Goal: Use online tool/utility: Utilize a website feature to perform a specific function

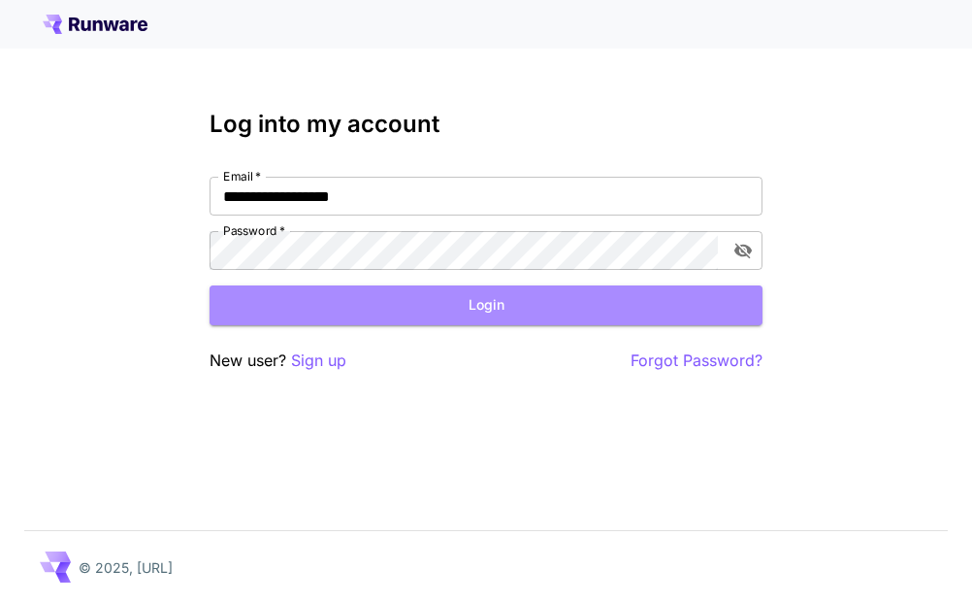
click at [432, 310] on button "Login" at bounding box center [486, 305] width 553 height 40
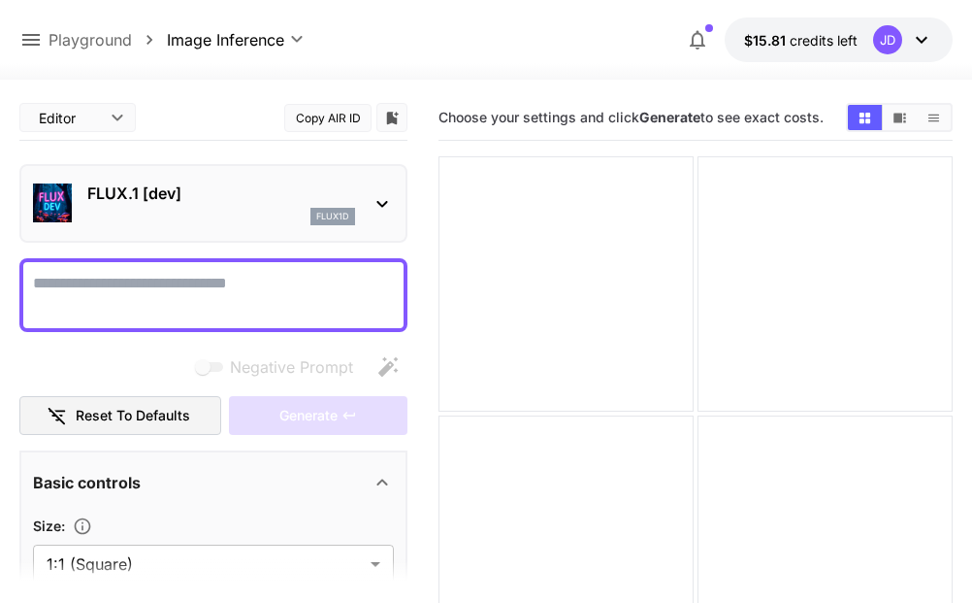
click at [236, 56] on div at bounding box center [486, 67] width 972 height 23
click at [226, 39] on body "**********" at bounding box center [486, 493] width 972 height 987
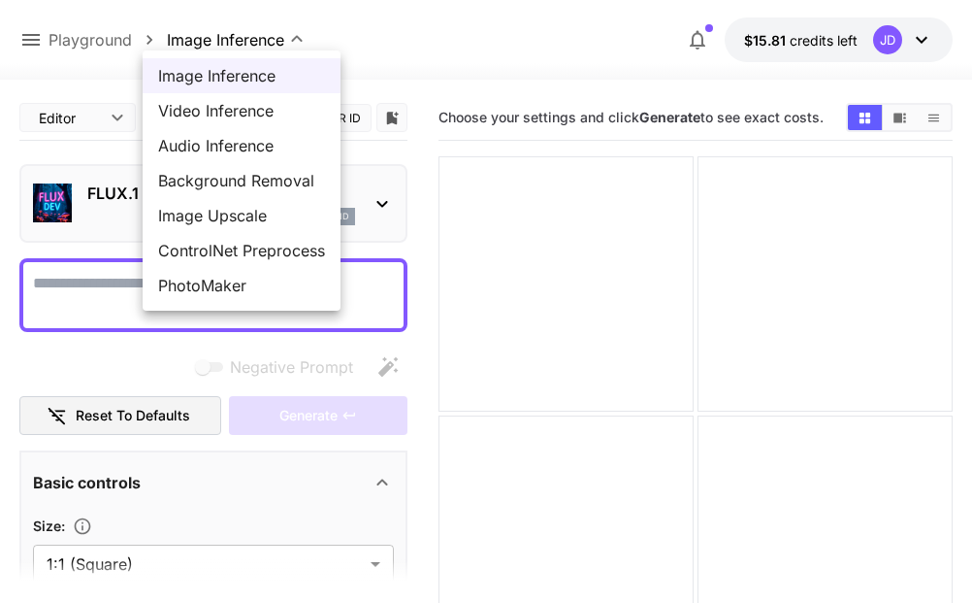
click at [261, 285] on span "PhotoMaker" at bounding box center [241, 285] width 167 height 23
type input "**********"
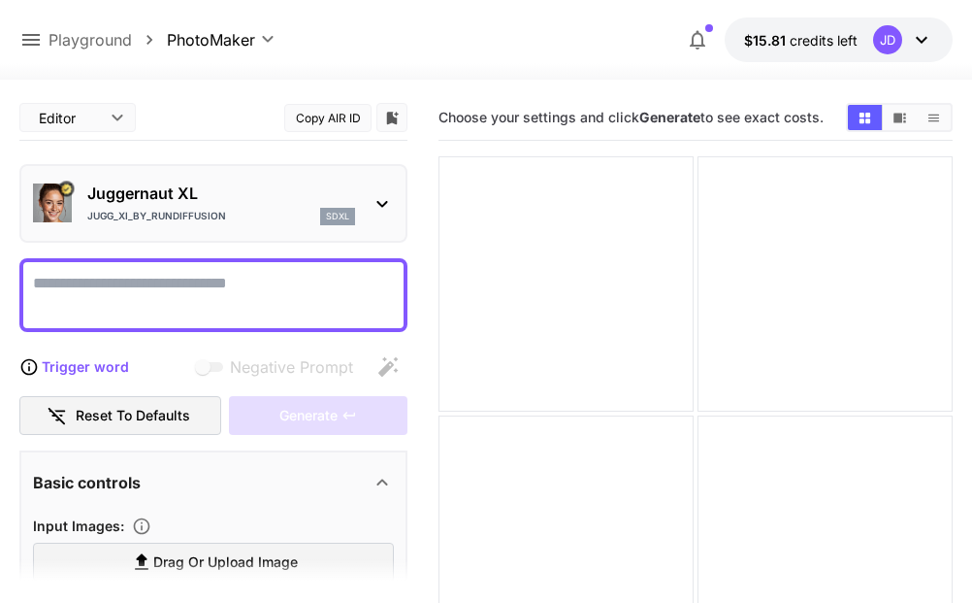
click at [261, 285] on textarea "Negative Prompt" at bounding box center [213, 295] width 361 height 47
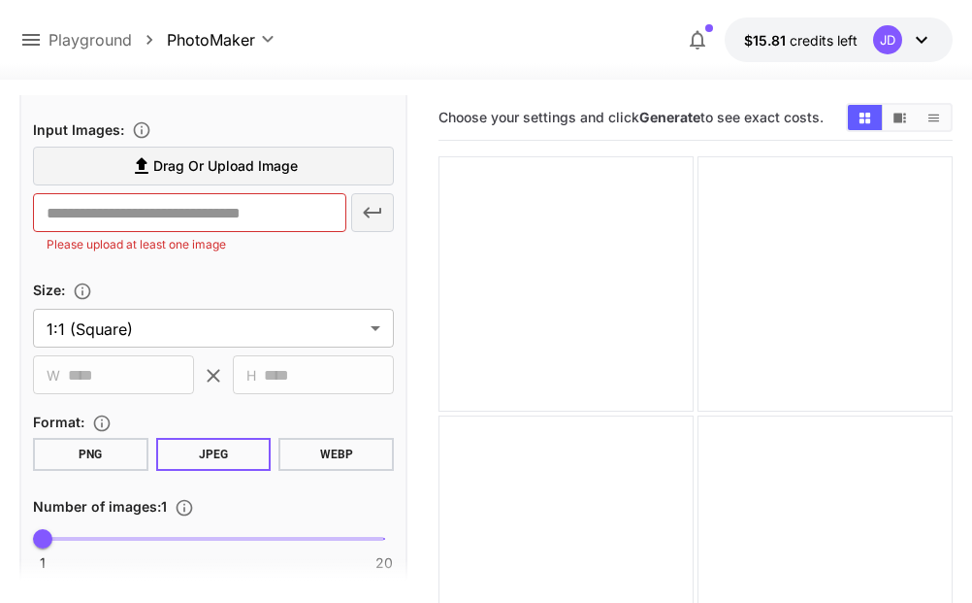
scroll to position [428, 0]
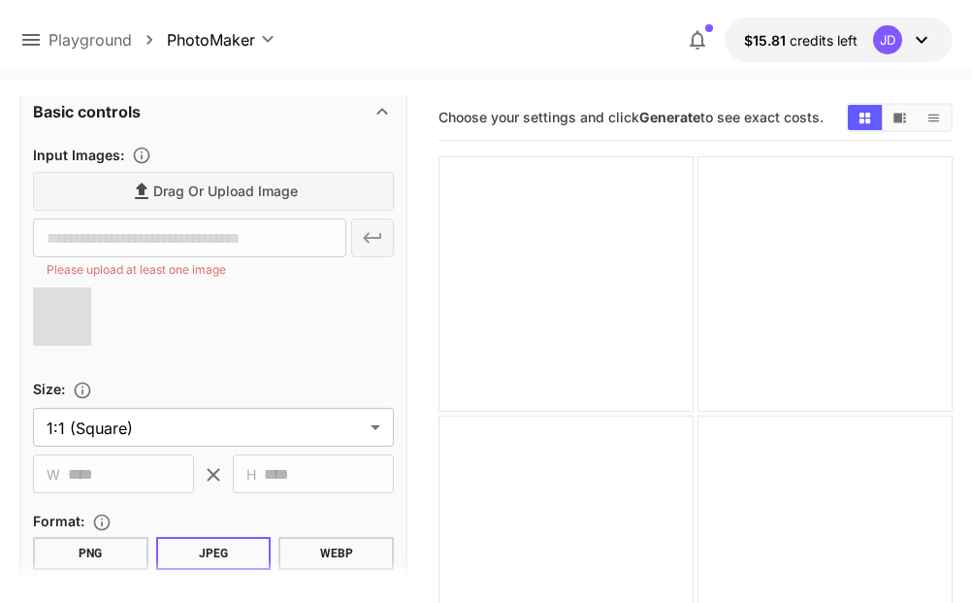
type input "**********"
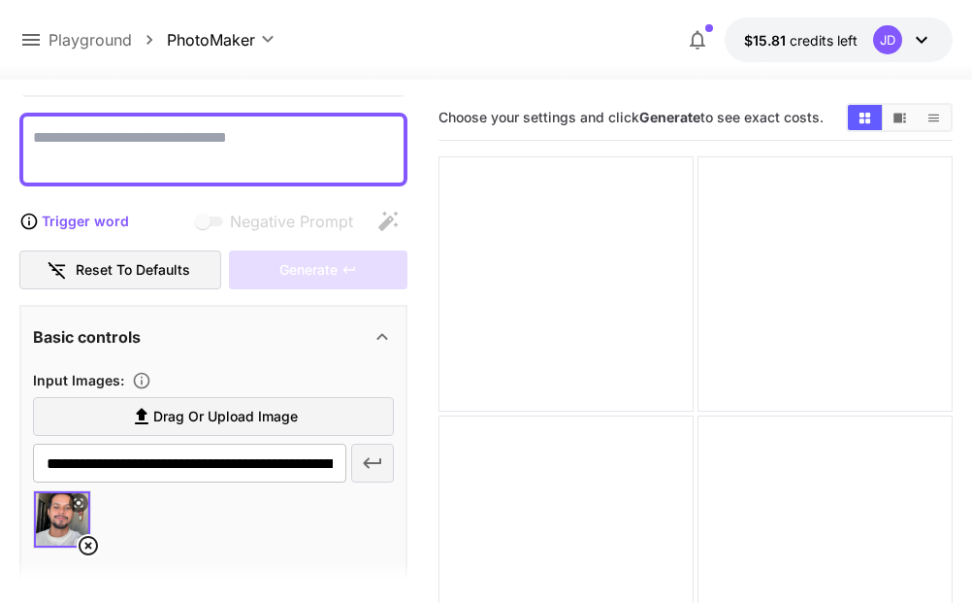
scroll to position [99, 0]
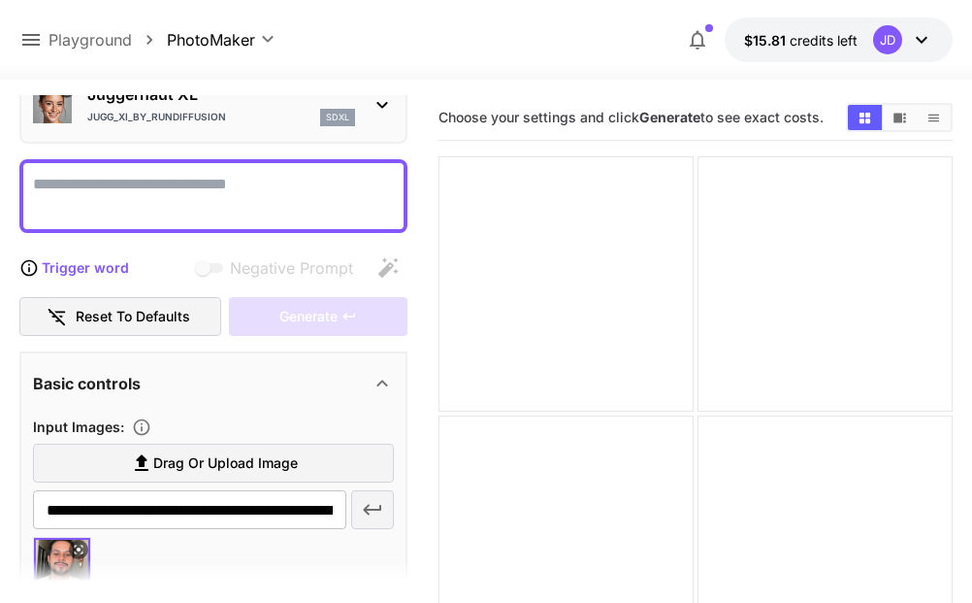
click at [225, 187] on textarea "Negative Prompt" at bounding box center [213, 196] width 361 height 47
paste textarea "**********"
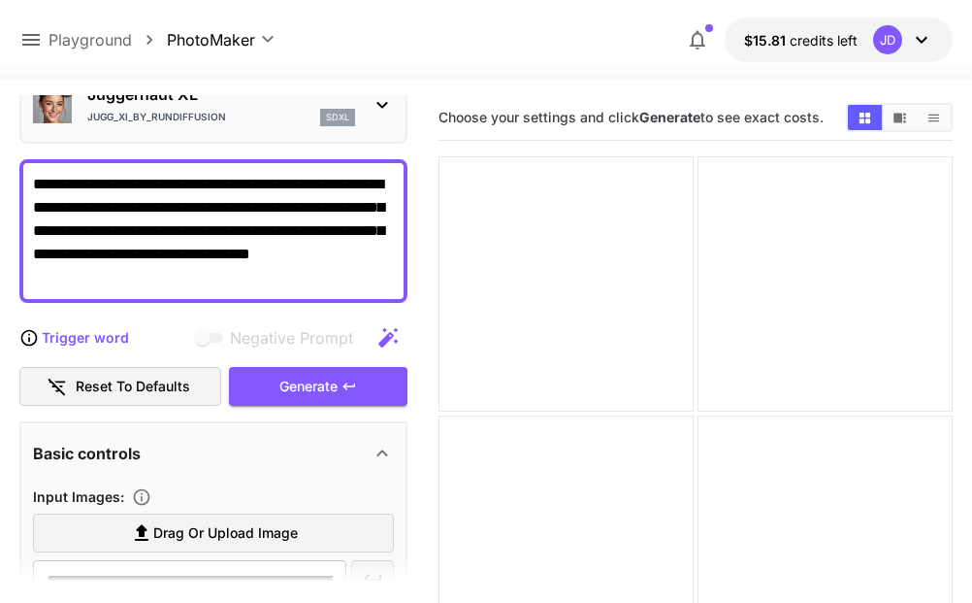
click at [324, 381] on div "Generate" at bounding box center [318, 387] width 179 height 40
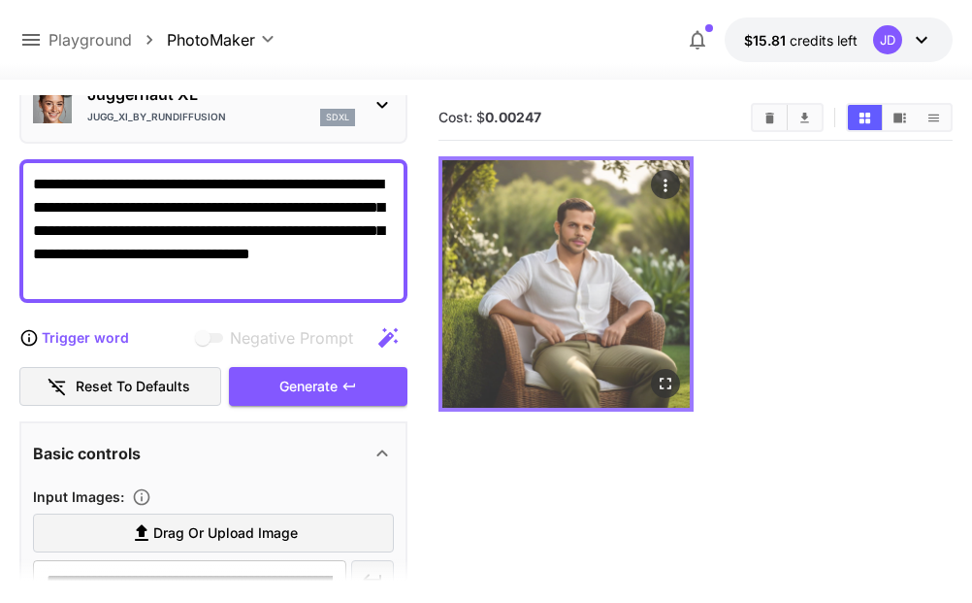
click at [566, 275] on img at bounding box center [566, 283] width 247 height 247
click at [566, 276] on img at bounding box center [566, 283] width 247 height 247
click at [670, 387] on icon "Open in fullscreen" at bounding box center [667, 384] width 12 height 12
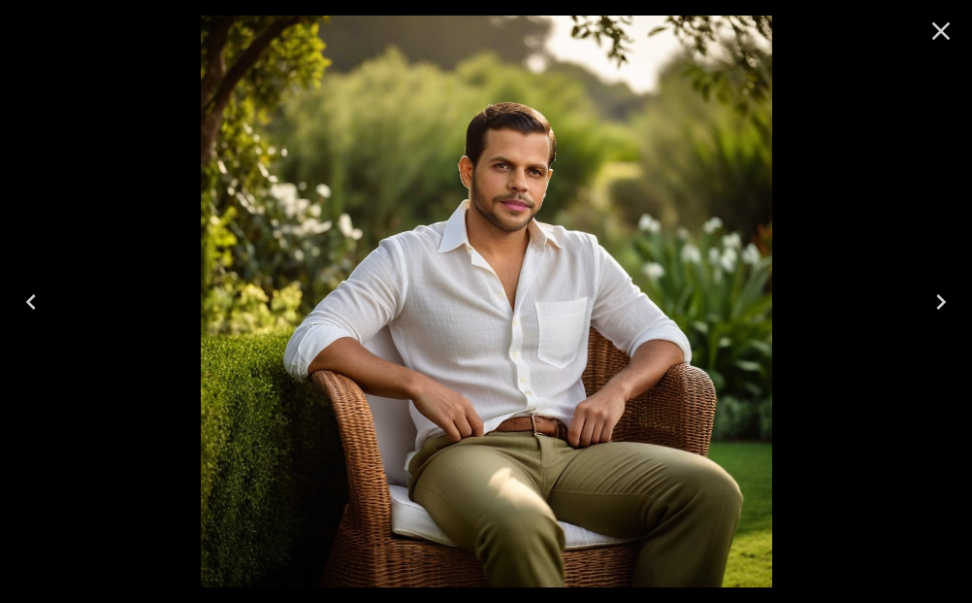
click at [935, 33] on icon "Close" at bounding box center [941, 31] width 31 height 31
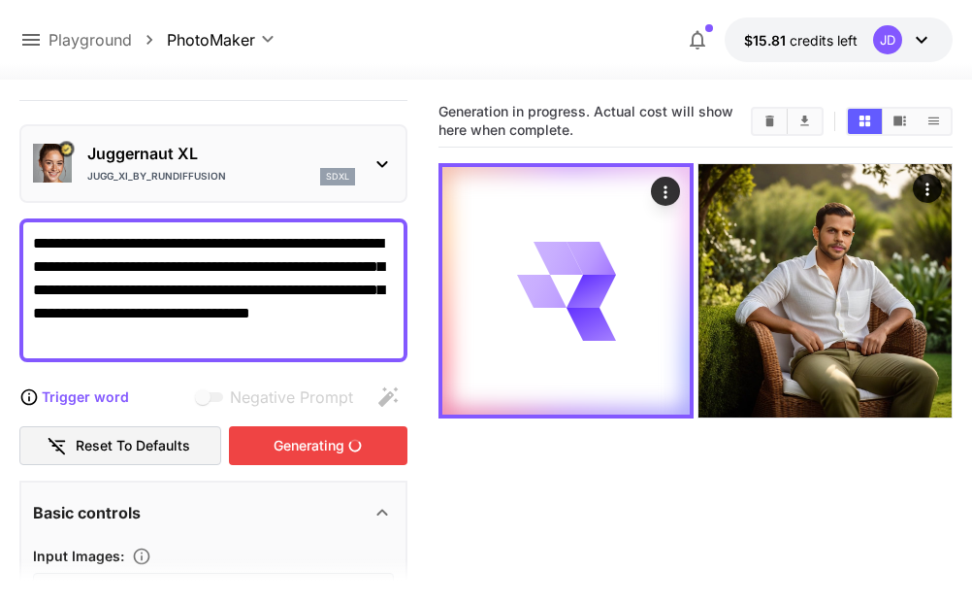
scroll to position [36, 0]
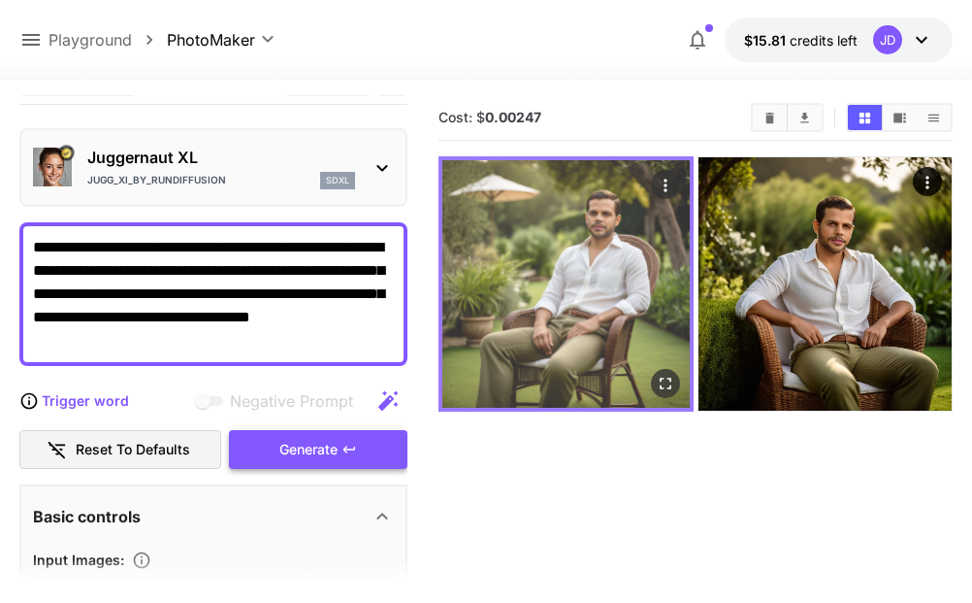
click at [653, 379] on button "Open in fullscreen" at bounding box center [665, 383] width 29 height 29
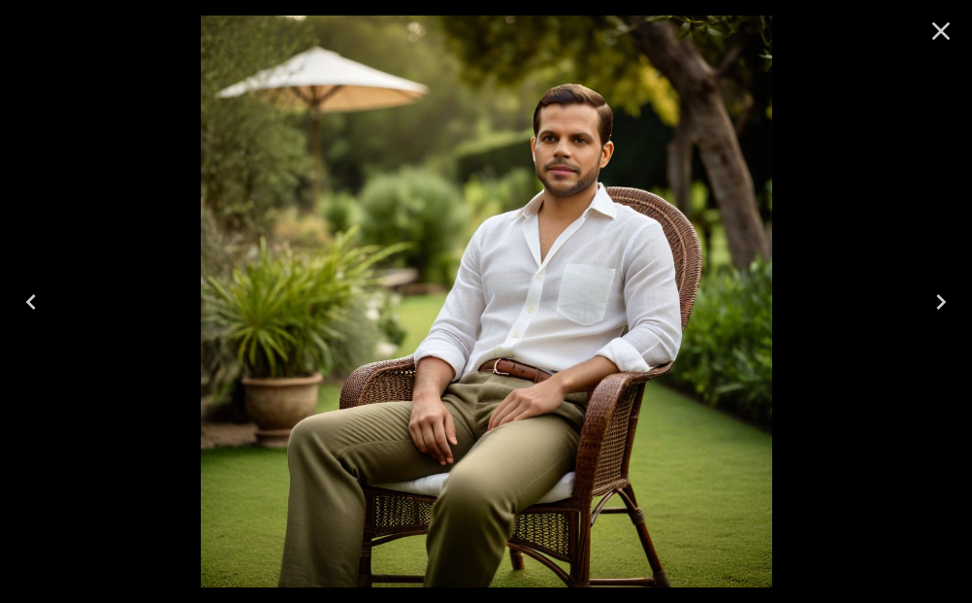
click at [929, 20] on icon "Close" at bounding box center [941, 31] width 31 height 31
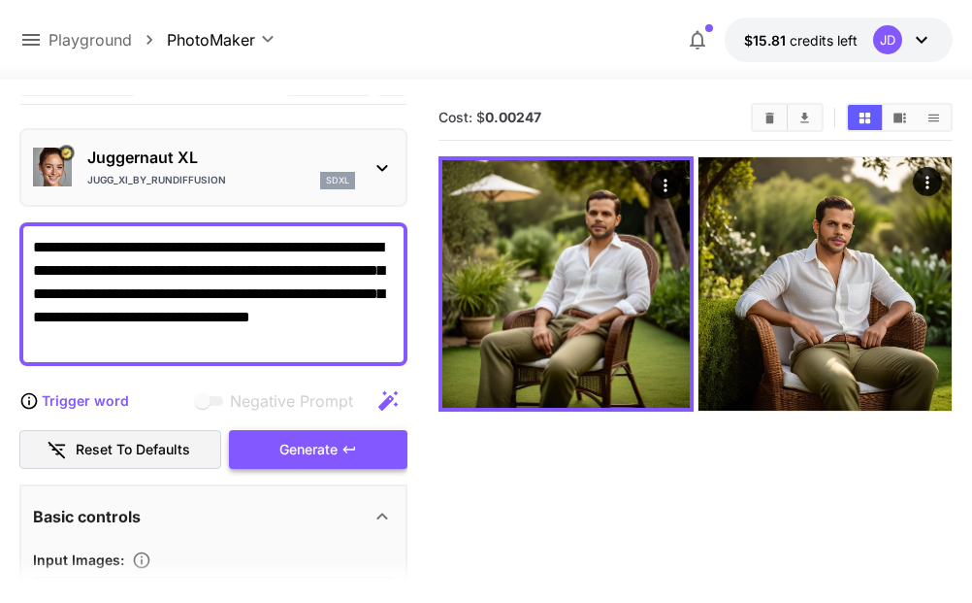
click at [125, 344] on textarea "**********" at bounding box center [213, 294] width 361 height 116
drag, startPoint x: 128, startPoint y: 332, endPoint x: 0, endPoint y: 213, distance: 175.1
click at [0, 213] on section "**********" at bounding box center [486, 418] width 972 height 676
paste textarea "**********"
type textarea "**********"
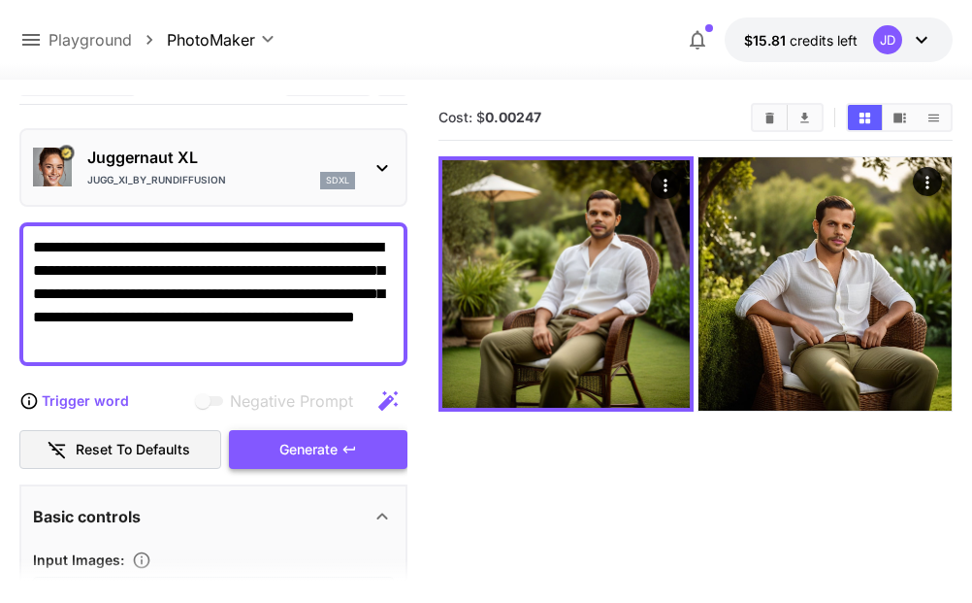
click at [334, 446] on div "Generate" at bounding box center [318, 450] width 179 height 40
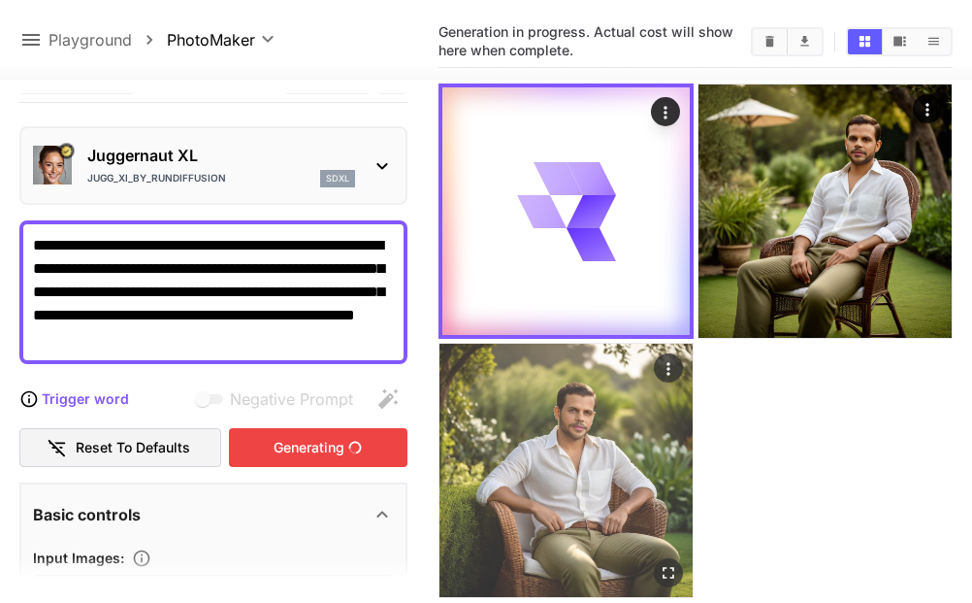
scroll to position [72, 0]
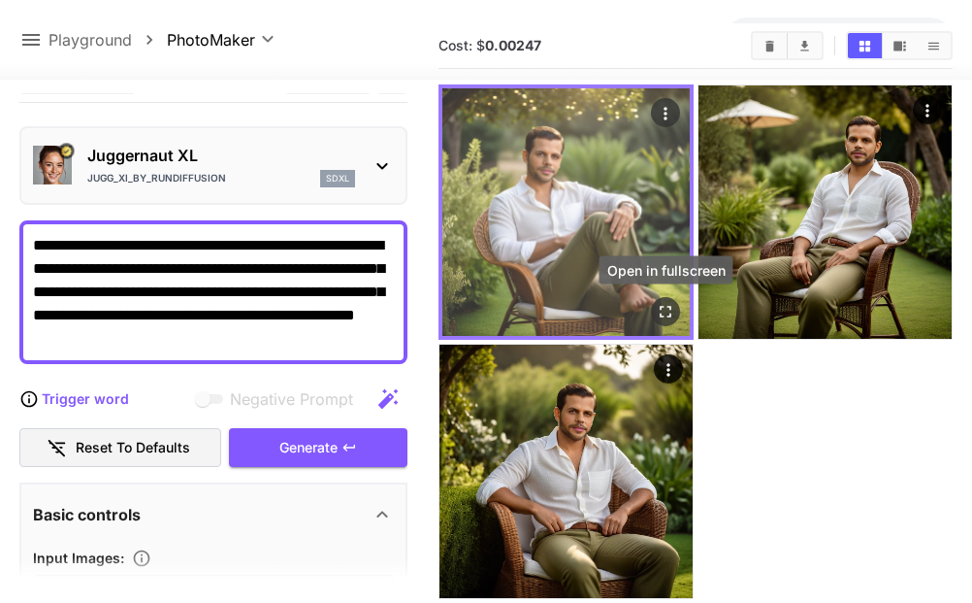
click at [672, 302] on icon "Open in fullscreen" at bounding box center [665, 311] width 19 height 19
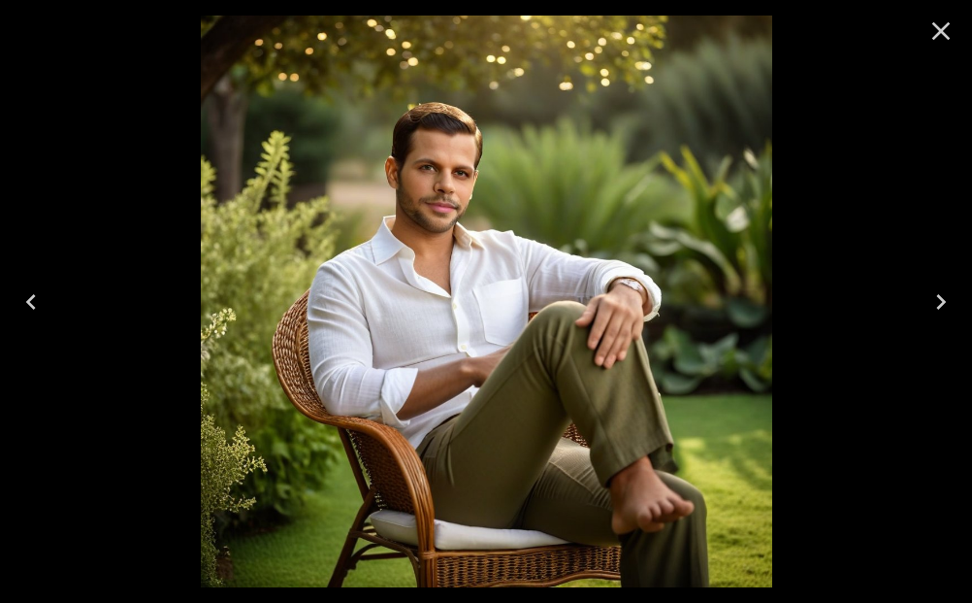
click at [934, 31] on icon "Close" at bounding box center [941, 31] width 31 height 31
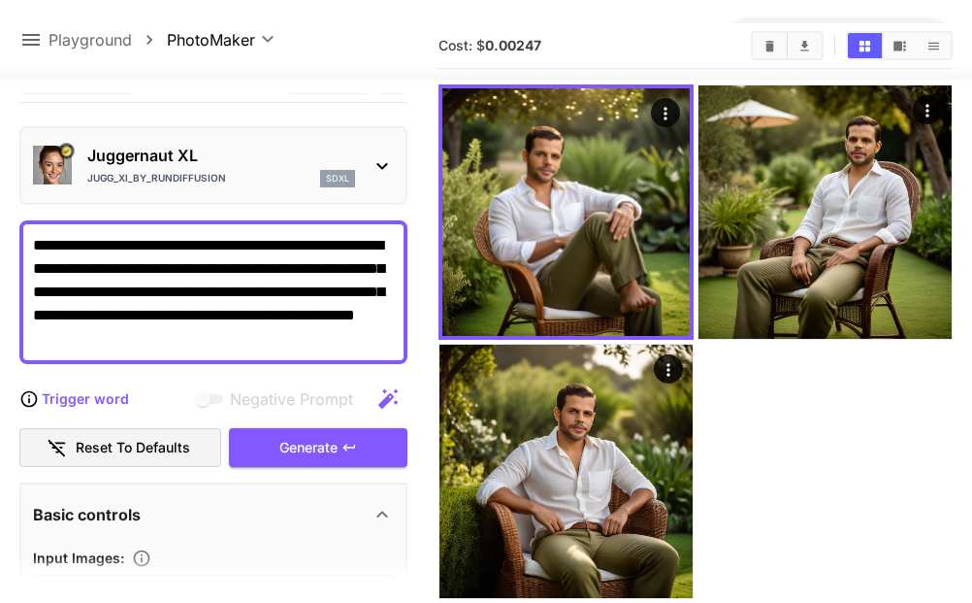
click at [323, 179] on div "sdxl" at bounding box center [337, 178] width 35 height 17
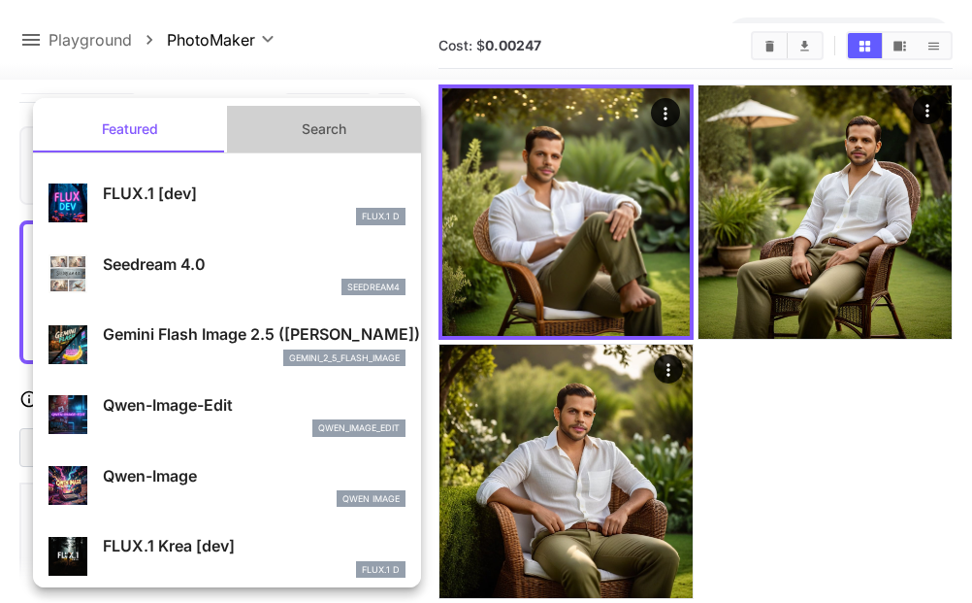
click at [310, 134] on button "Search" at bounding box center [324, 129] width 194 height 47
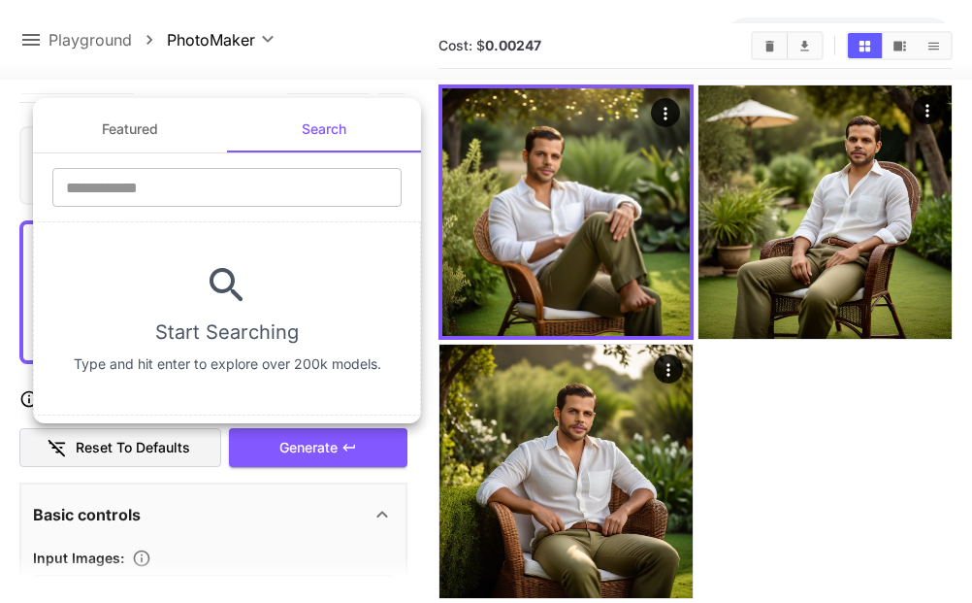
click at [733, 400] on div at bounding box center [486, 301] width 972 height 603
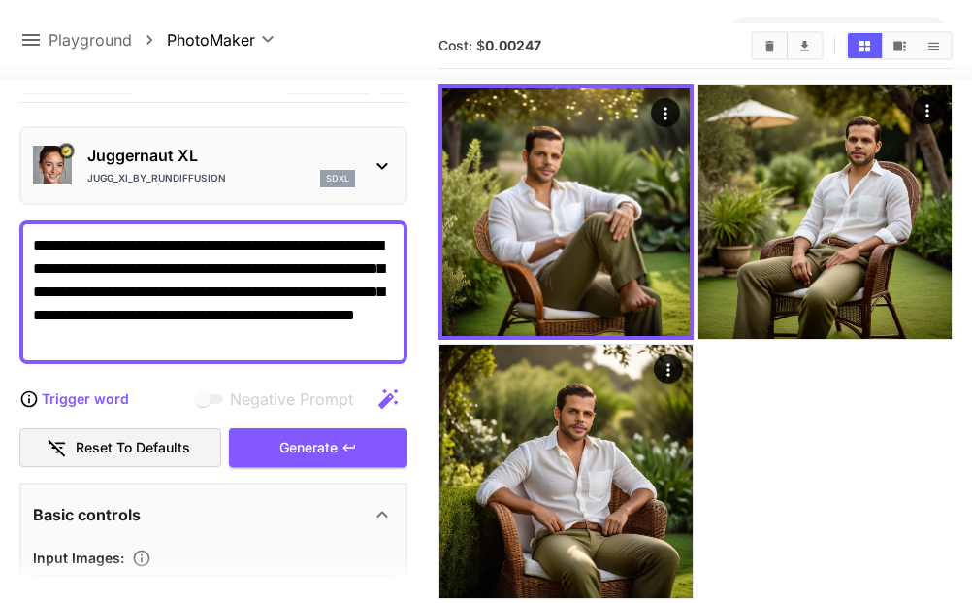
scroll to position [0, 0]
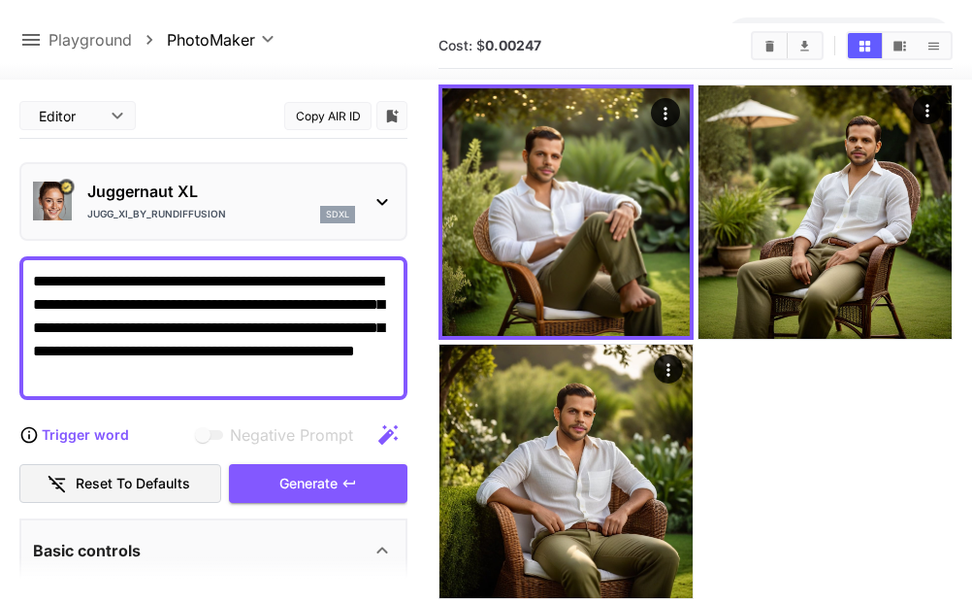
click at [297, 181] on p "Juggernaut XL" at bounding box center [221, 191] width 268 height 23
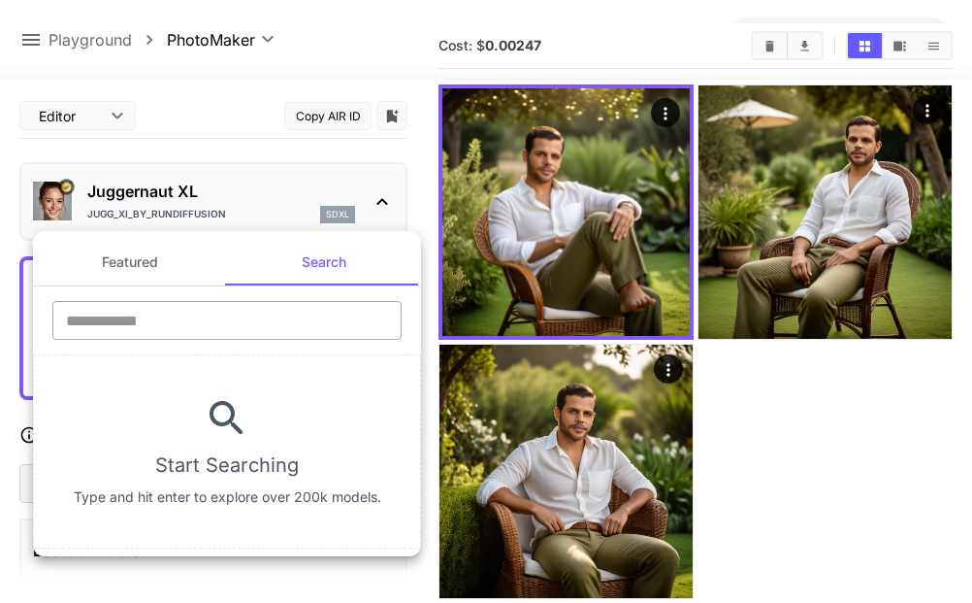
click at [141, 316] on input "text" at bounding box center [226, 320] width 349 height 39
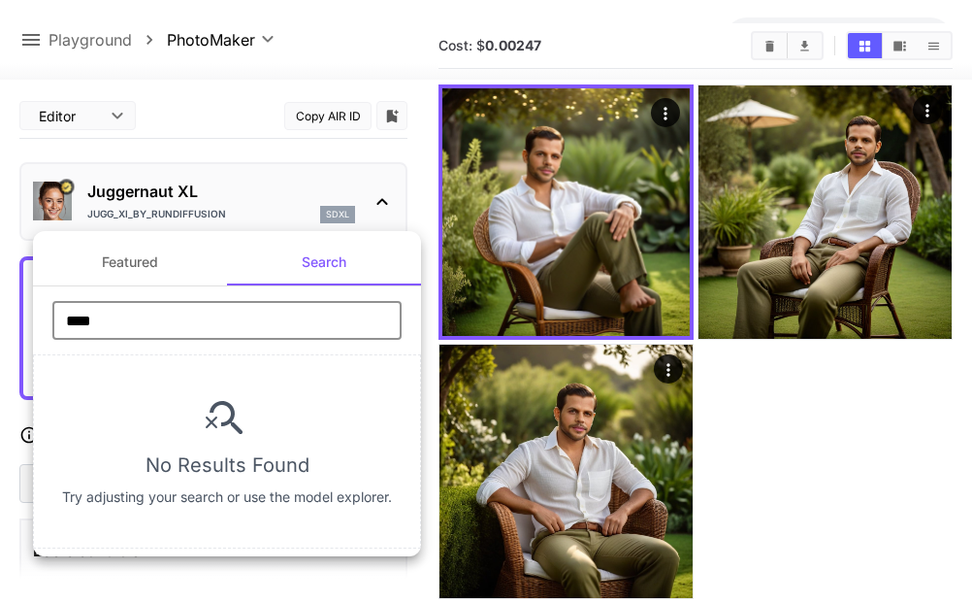
type input "****"
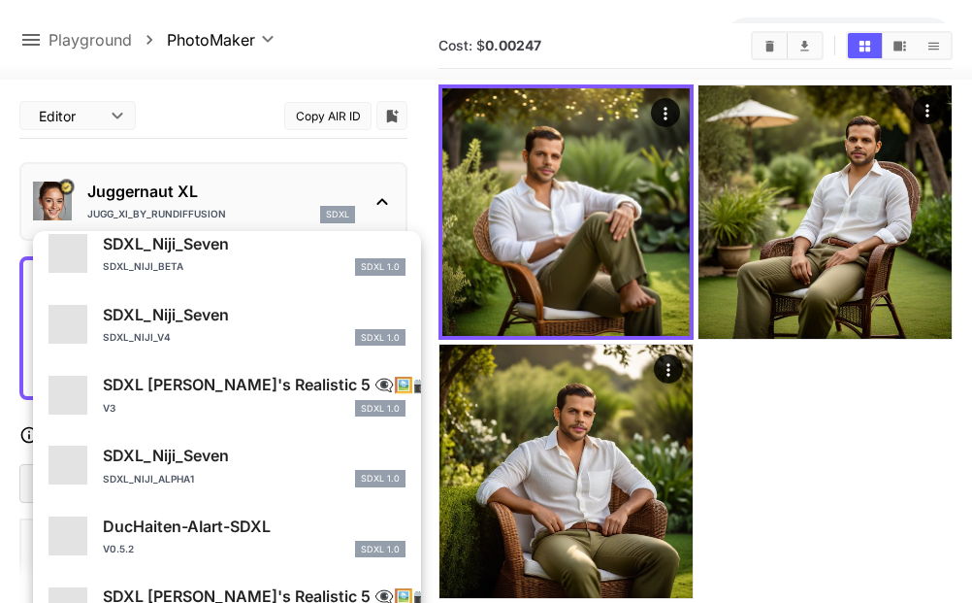
scroll to position [1765, 0]
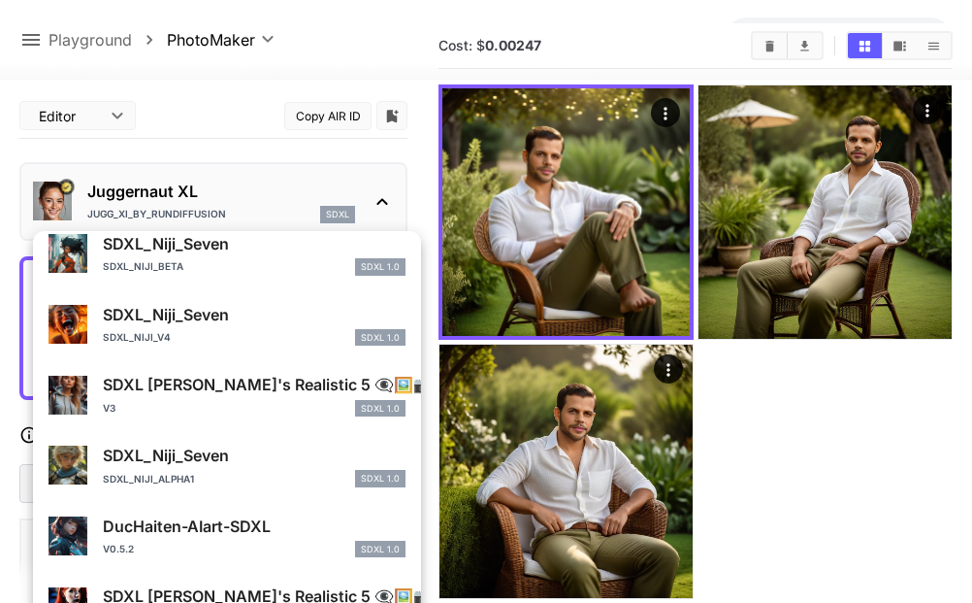
click at [198, 393] on p "SDXL [PERSON_NAME]'s Realistic 5 👁‍🗨🖼️📷" at bounding box center [254, 384] width 303 height 23
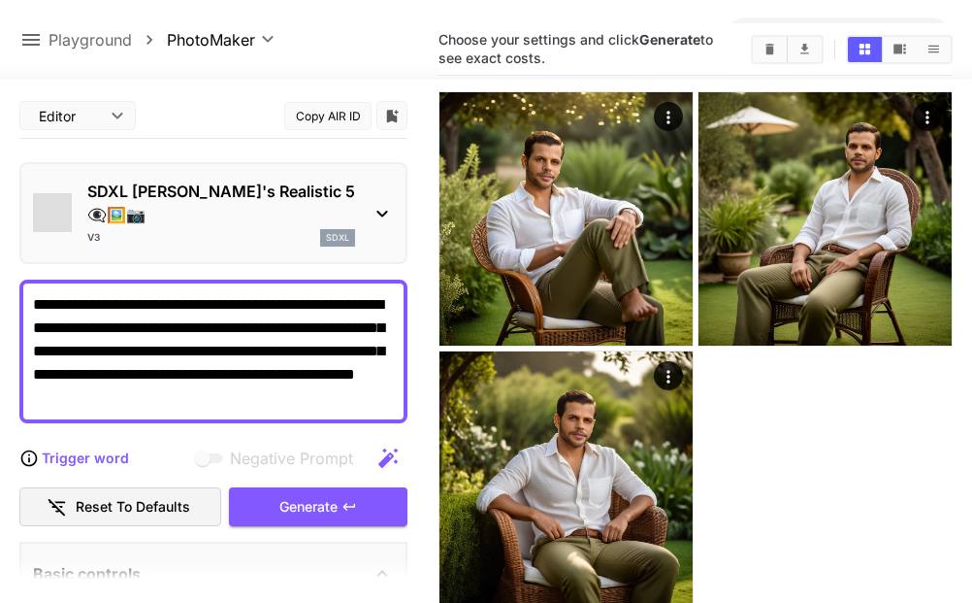
scroll to position [80, 0]
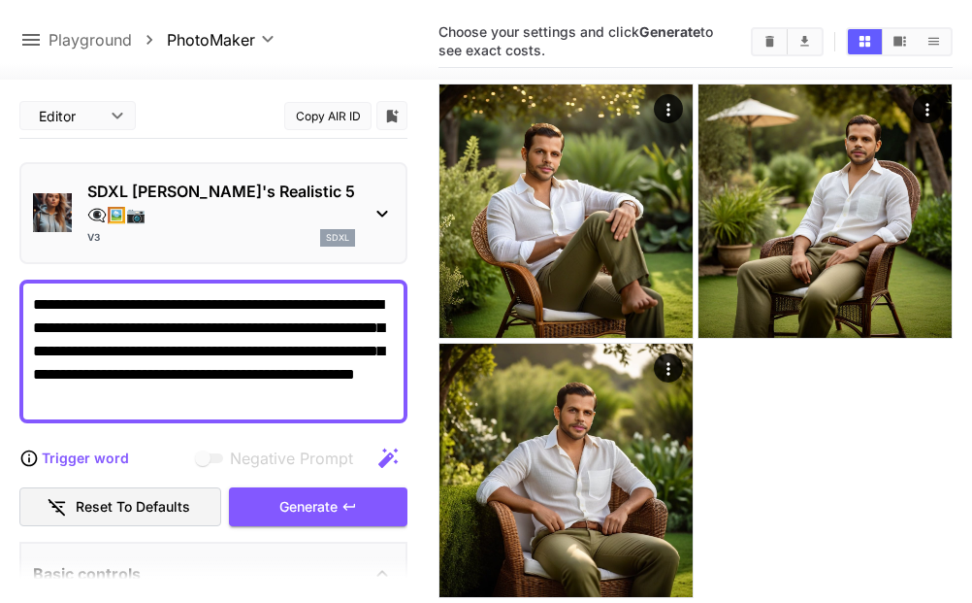
click at [329, 487] on div "Generate" at bounding box center [318, 507] width 179 height 40
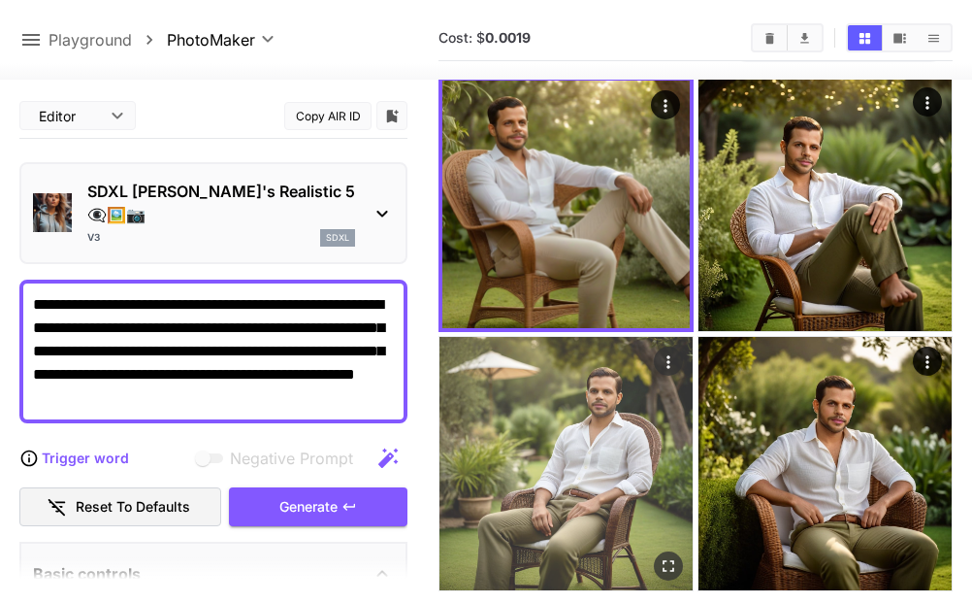
scroll to position [72, 0]
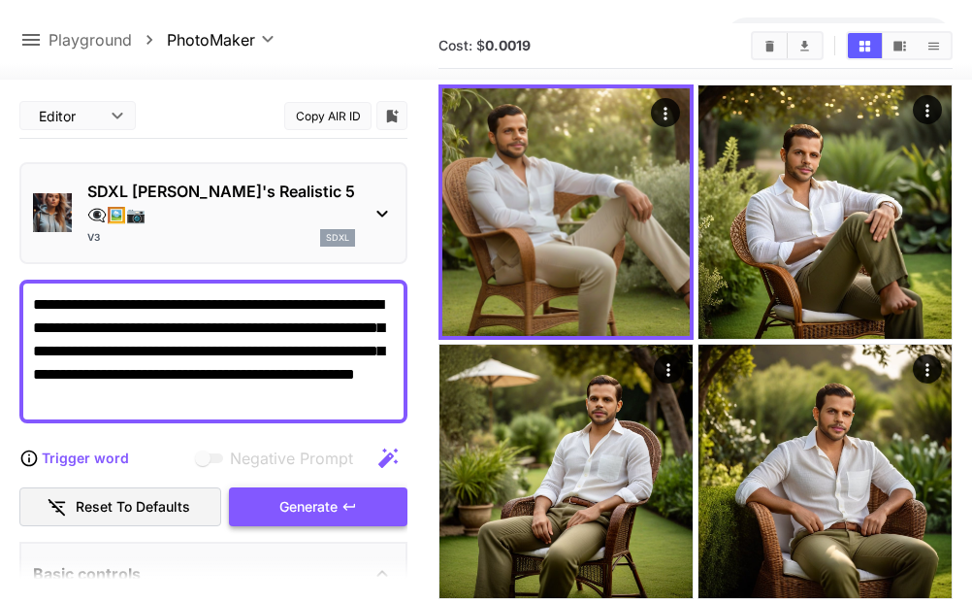
click at [363, 487] on div "Generate" at bounding box center [318, 507] width 179 height 40
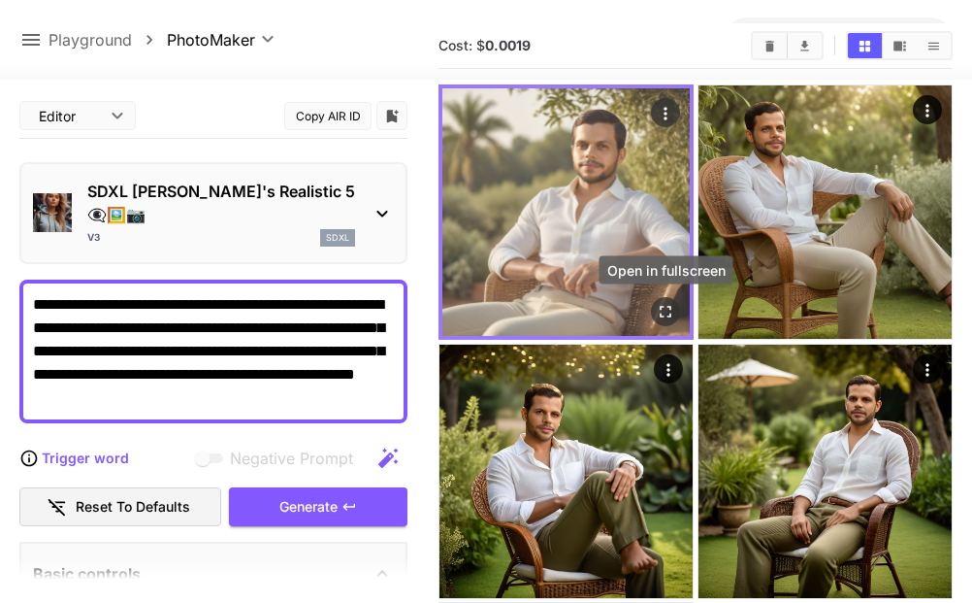
click at [673, 308] on icon "Open in fullscreen" at bounding box center [665, 311] width 19 height 19
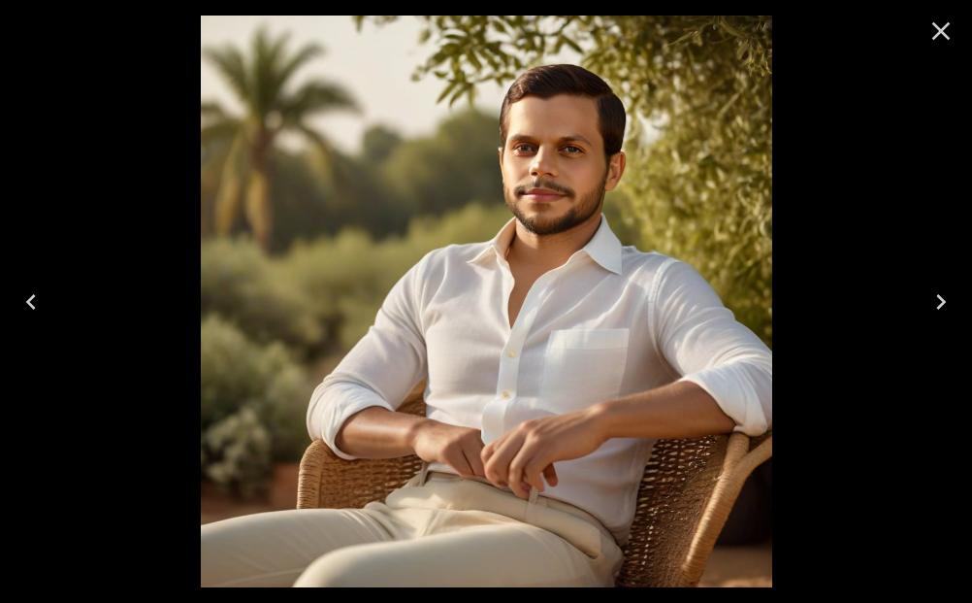
click at [948, 32] on icon "Close" at bounding box center [941, 31] width 31 height 31
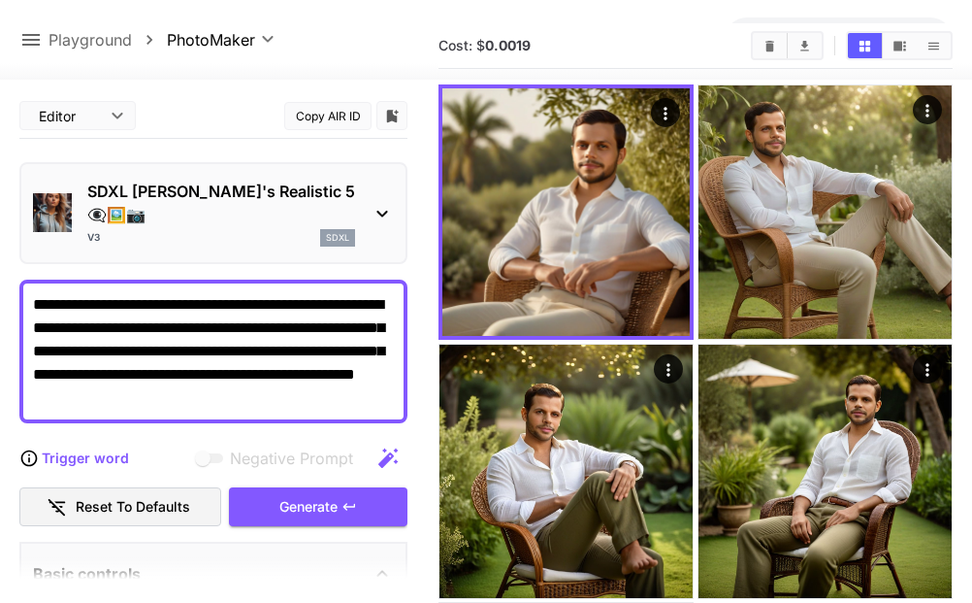
click at [321, 190] on p "SDXL [PERSON_NAME]'s Realistic 5 👁‍🗨🖼️📷" at bounding box center [221, 203] width 268 height 47
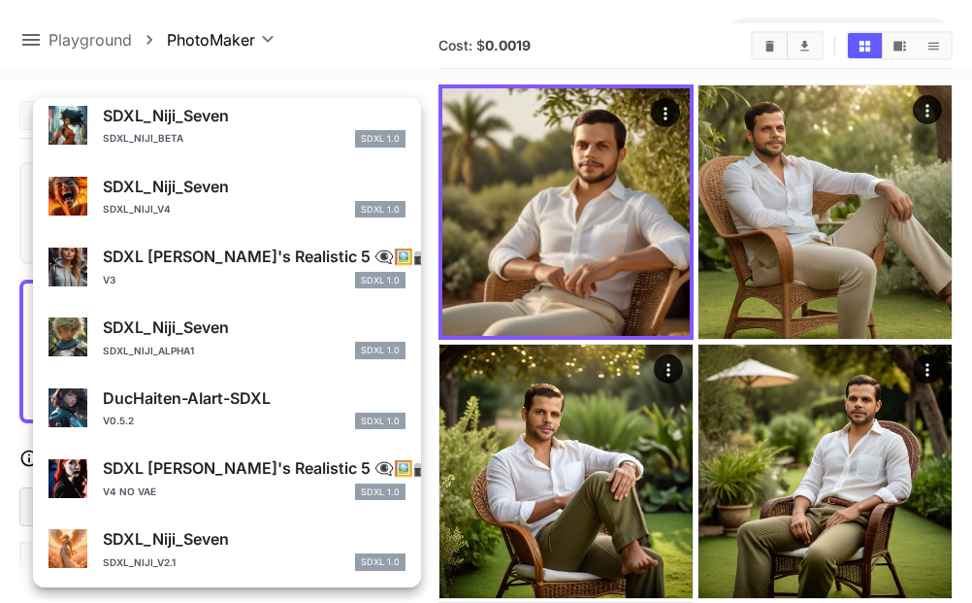
scroll to position [1765, 0]
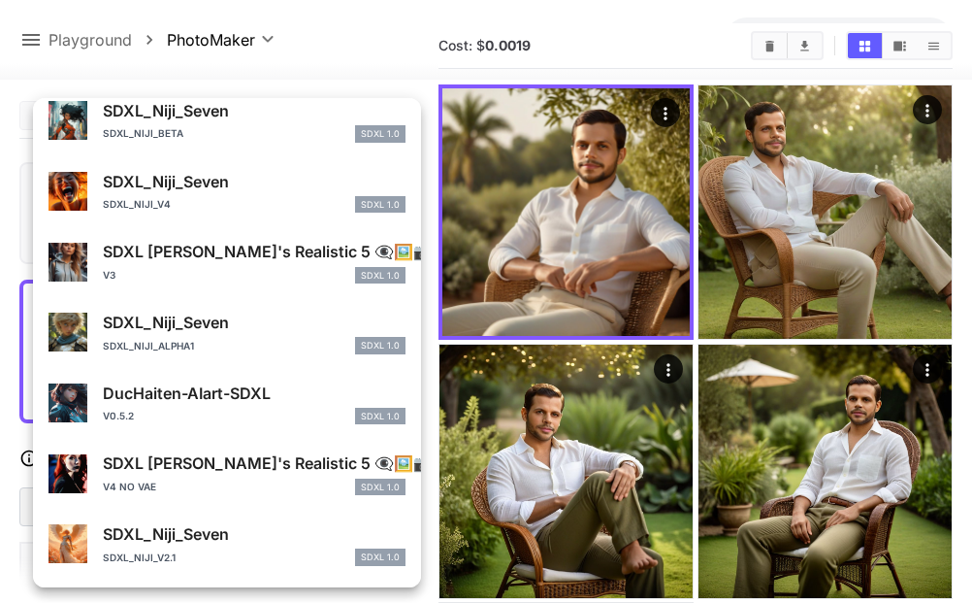
click at [263, 481] on div "V4 NO VAE SDXL 1.0" at bounding box center [254, 486] width 303 height 17
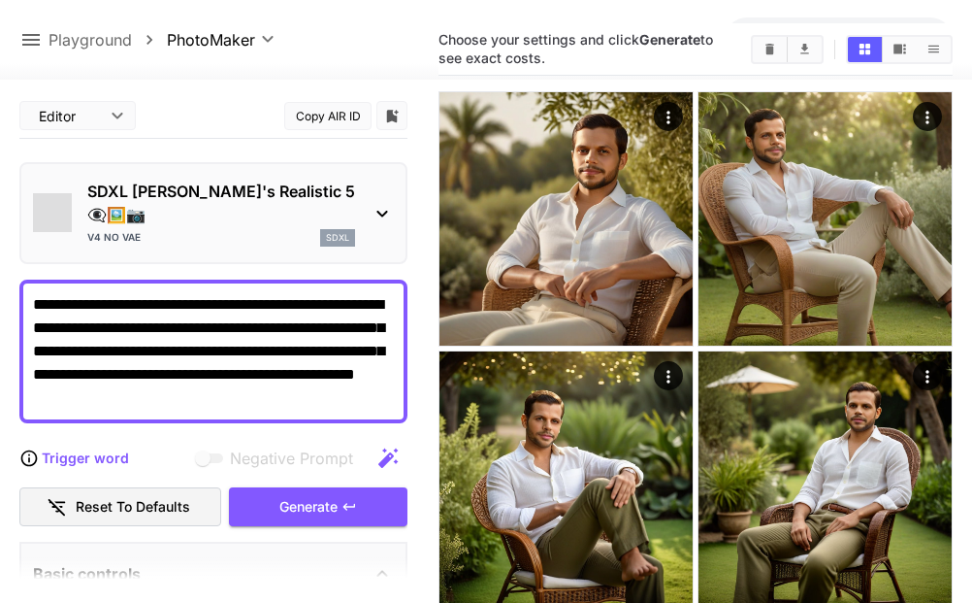
scroll to position [80, 0]
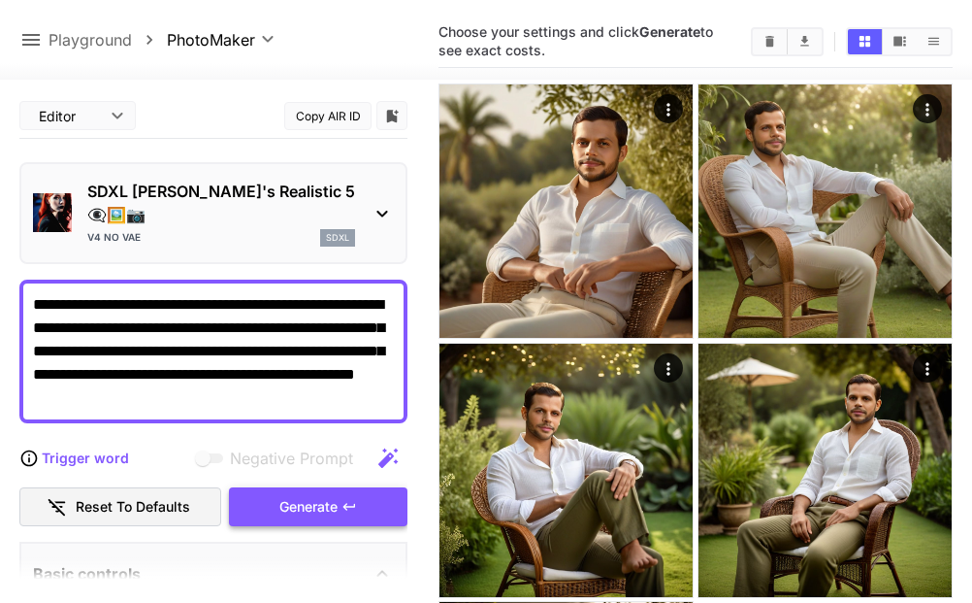
click at [279, 487] on div "Generate" at bounding box center [318, 507] width 179 height 40
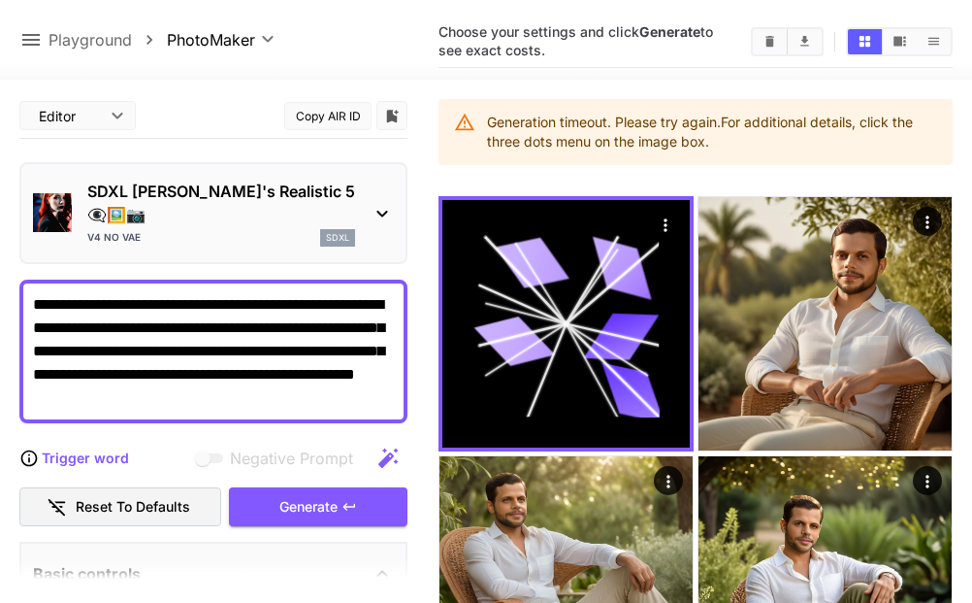
scroll to position [192, 0]
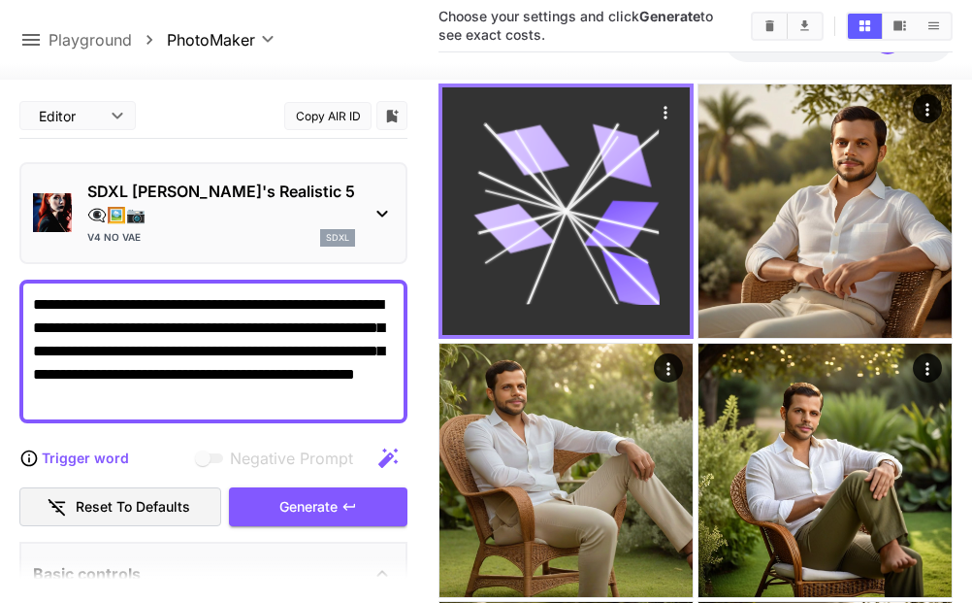
click at [593, 230] on icon at bounding box center [567, 211] width 186 height 186
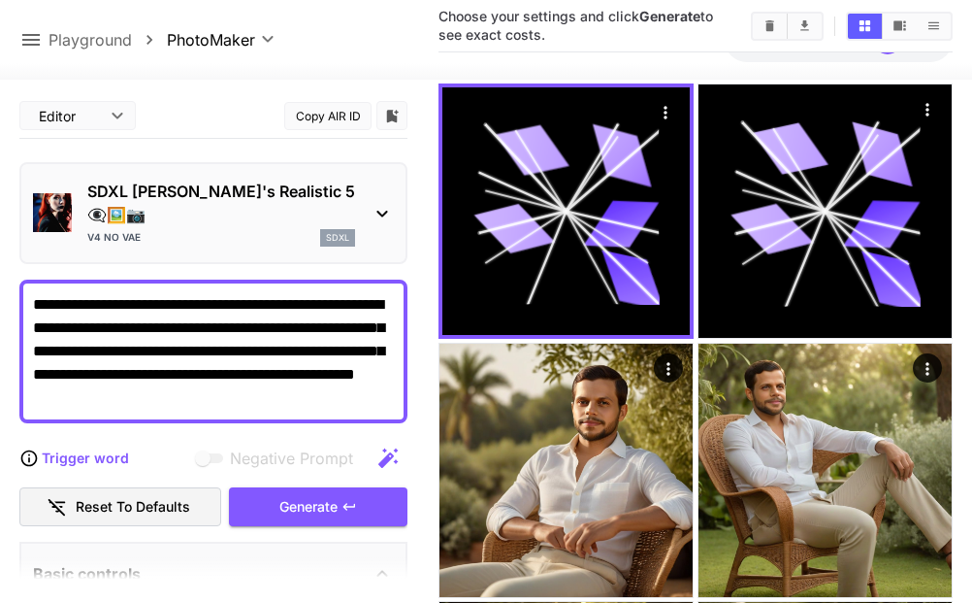
click at [372, 202] on icon at bounding box center [382, 213] width 23 height 23
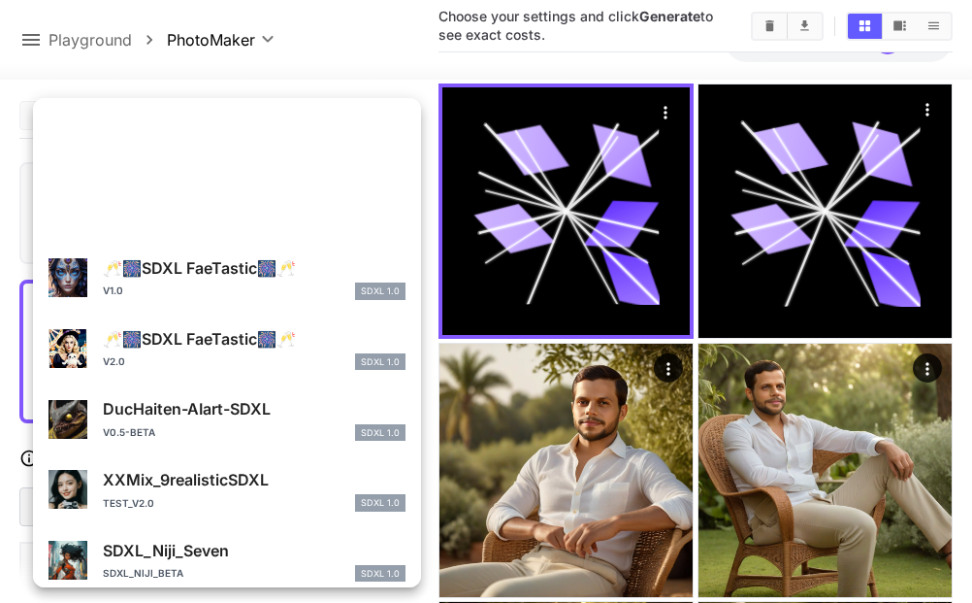
scroll to position [1524, 0]
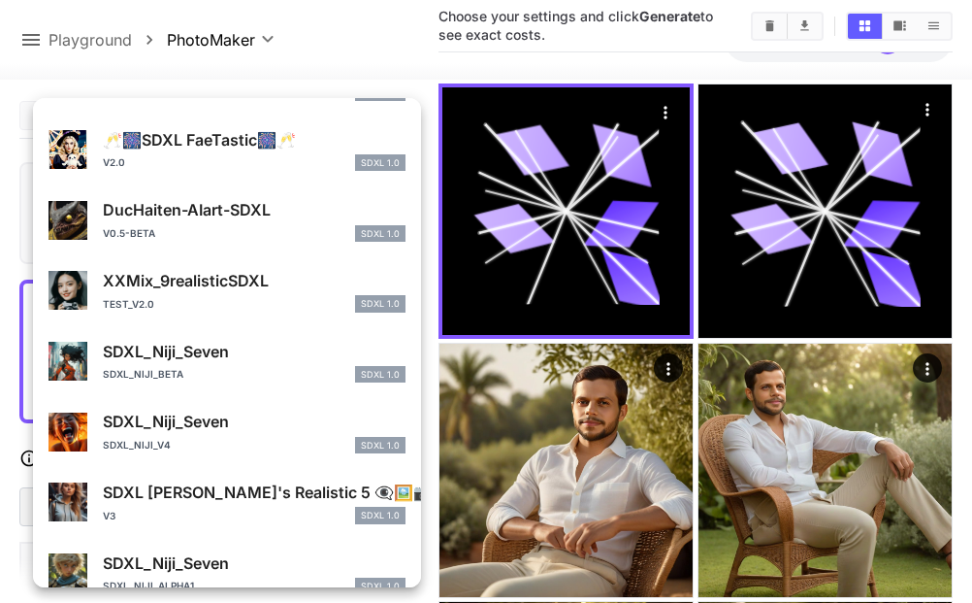
click at [254, 309] on div "Test_v2.0 SDXL 1.0" at bounding box center [254, 303] width 303 height 17
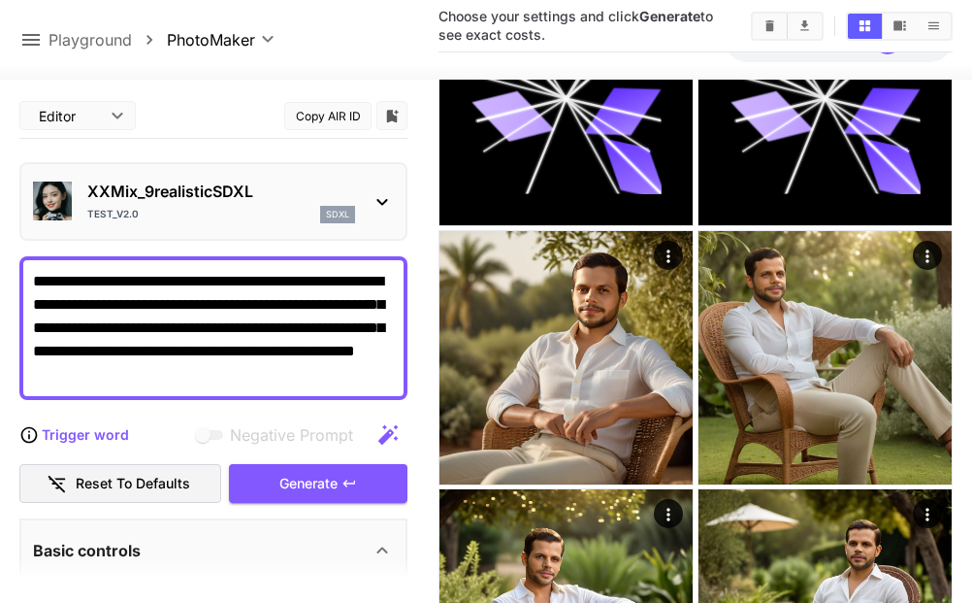
scroll to position [80, 0]
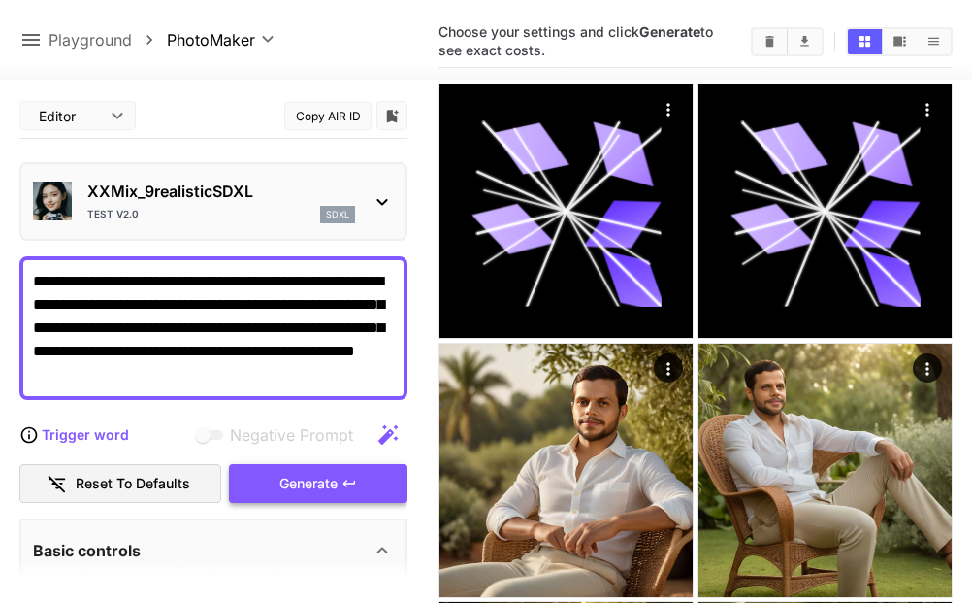
click at [324, 493] on div "Generate" at bounding box center [318, 484] width 179 height 40
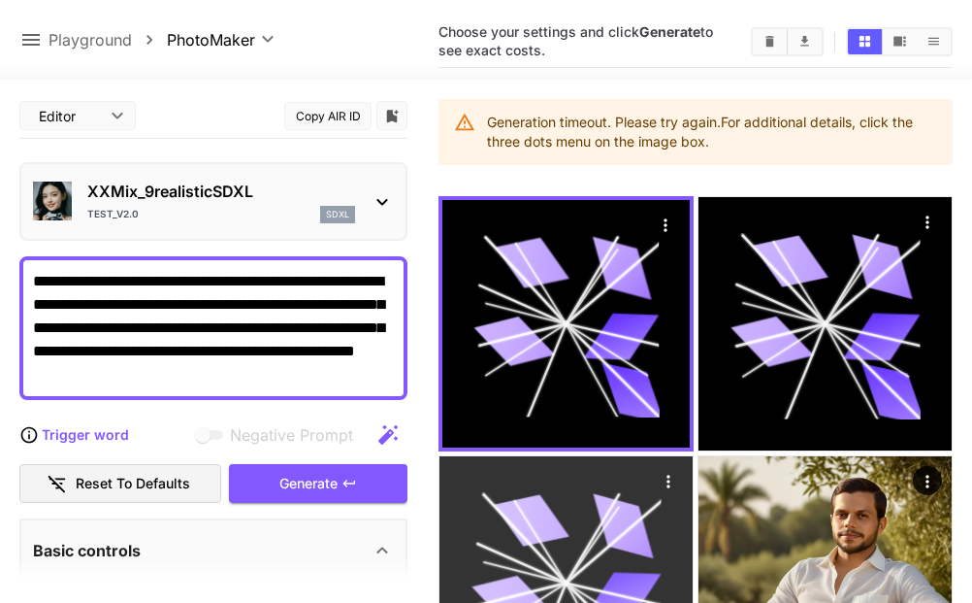
scroll to position [192, 0]
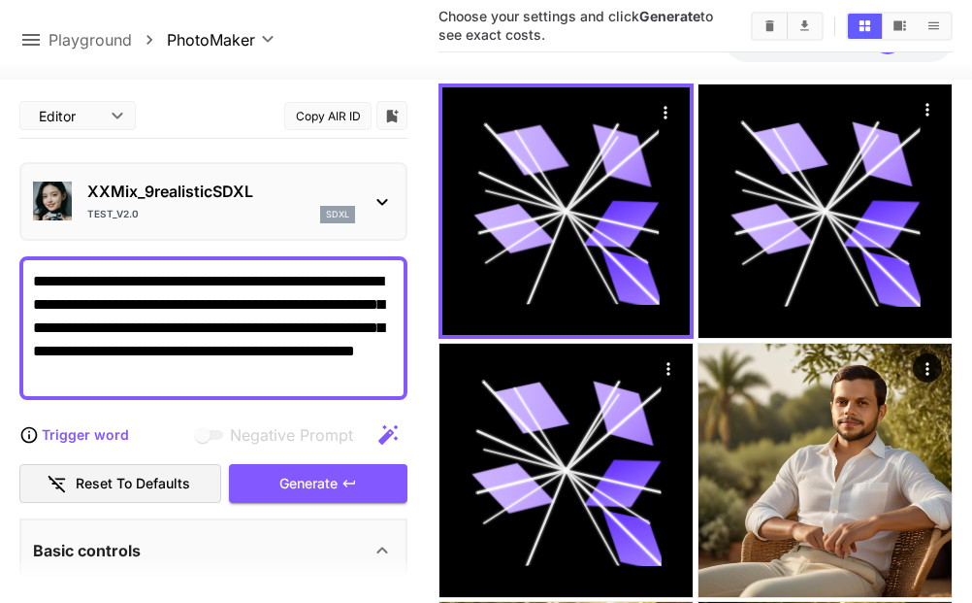
click at [273, 212] on div "Test_v2.0 sdxl" at bounding box center [221, 214] width 268 height 17
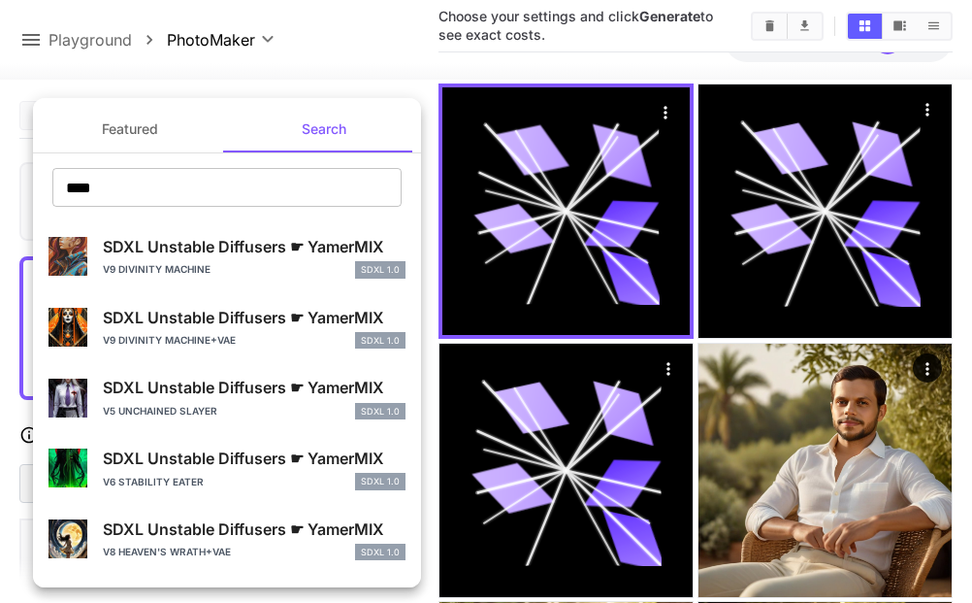
click at [425, 131] on div at bounding box center [486, 301] width 972 height 603
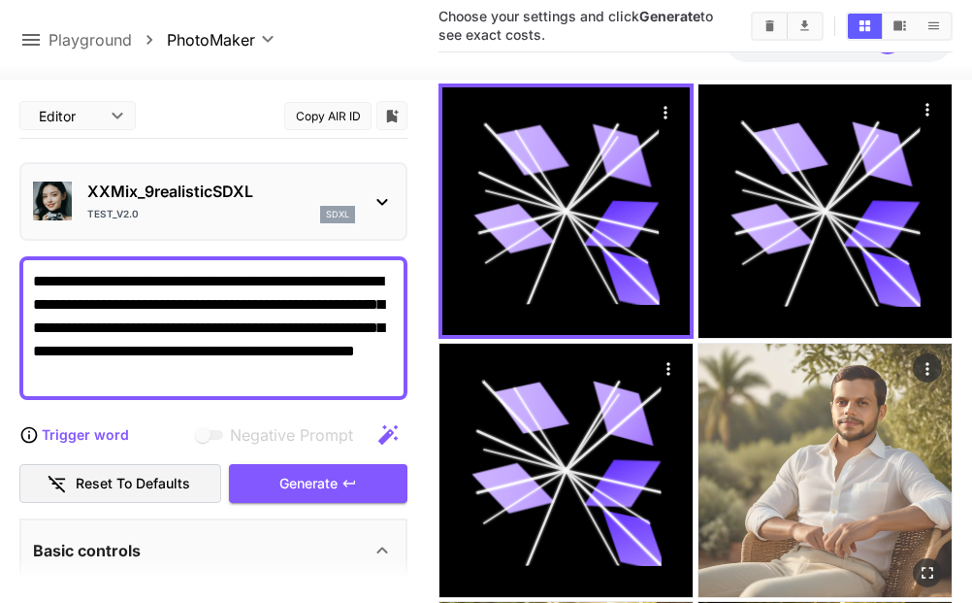
scroll to position [0, 0]
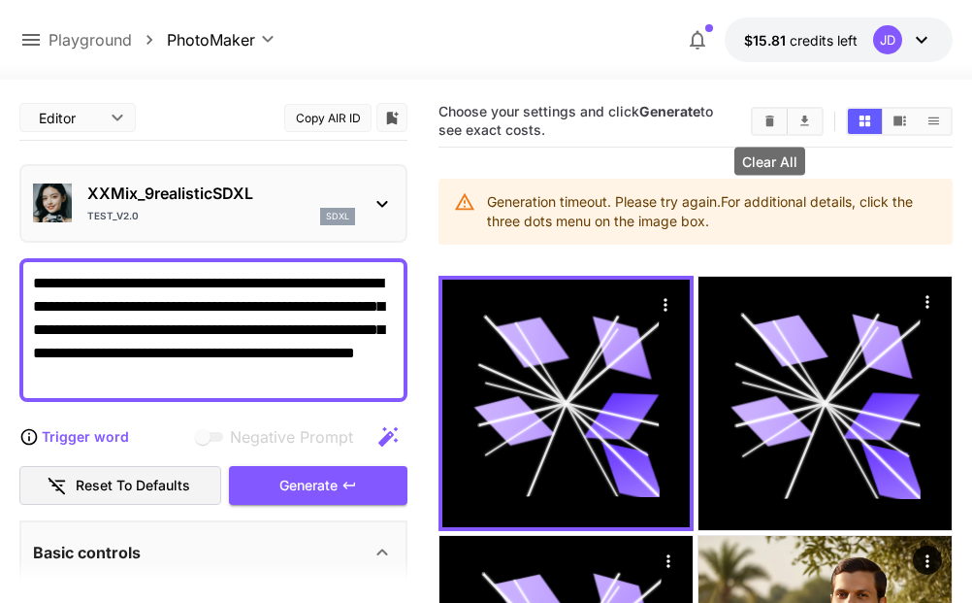
click at [763, 120] on icon "Clear All" at bounding box center [770, 121] width 15 height 15
